Goal: Task Accomplishment & Management: Manage account settings

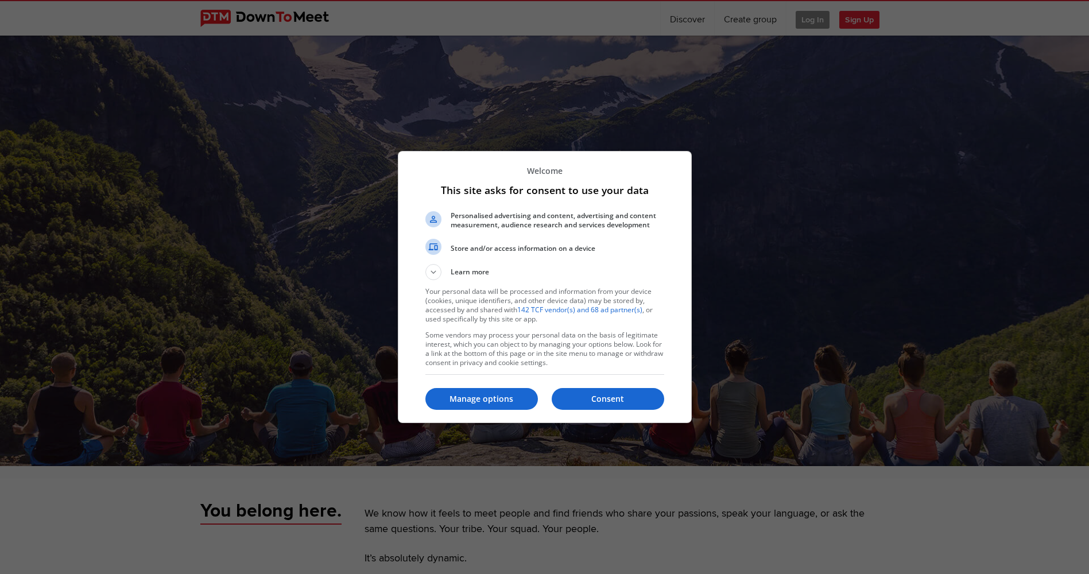
click at [856, 84] on div at bounding box center [544, 287] width 1089 height 574
click at [606, 395] on p "Consent" at bounding box center [607, 398] width 112 height 11
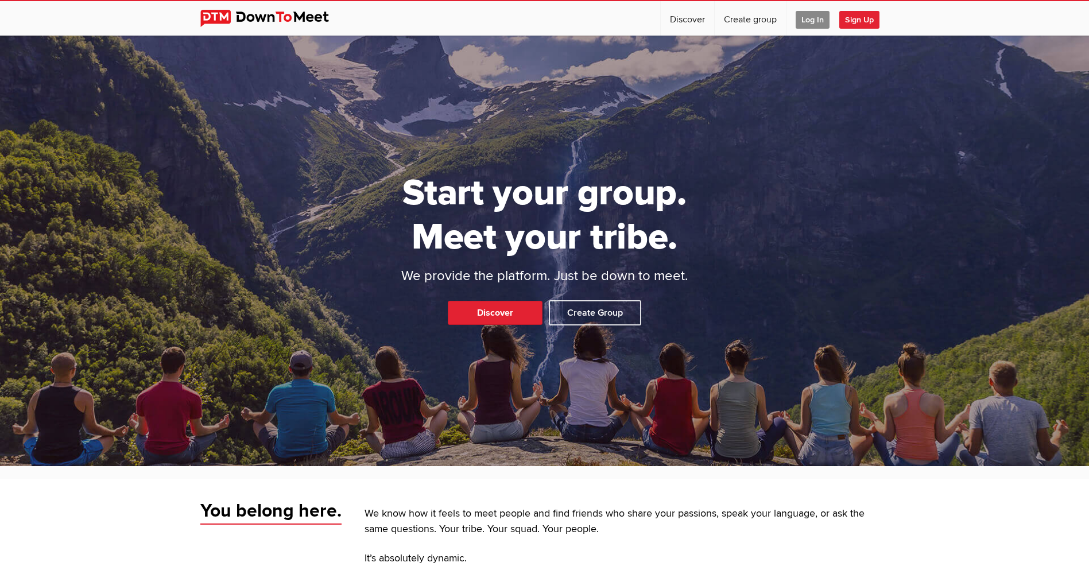
click at [810, 15] on span "Log In" at bounding box center [812, 20] width 34 height 18
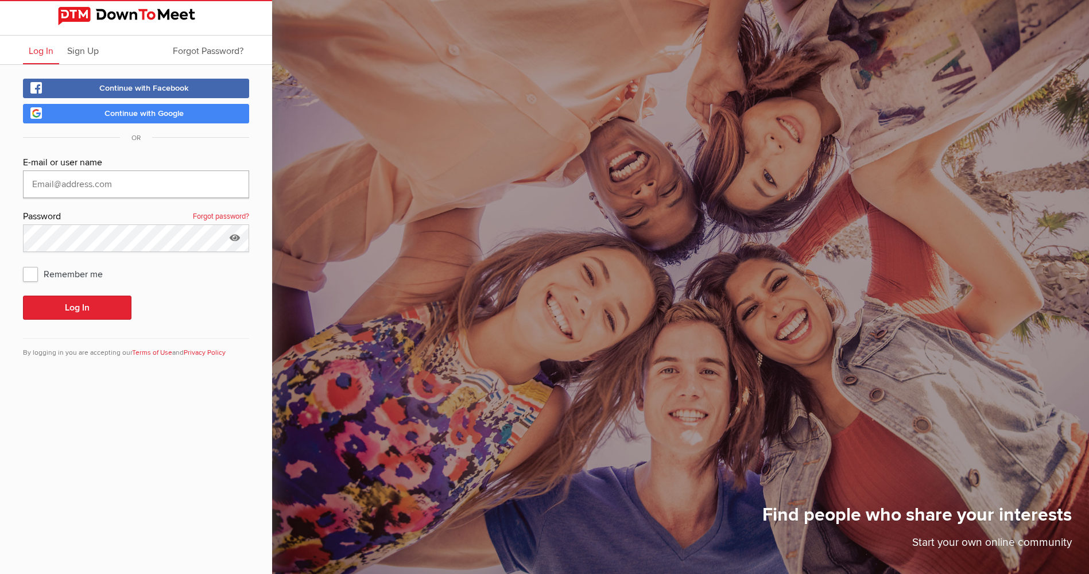
type input "[EMAIL_ADDRESS][DOMAIN_NAME]"
click at [129, 109] on span "Continue with Google" at bounding box center [143, 113] width 79 height 10
